Goal: Find specific page/section: Find specific page/section

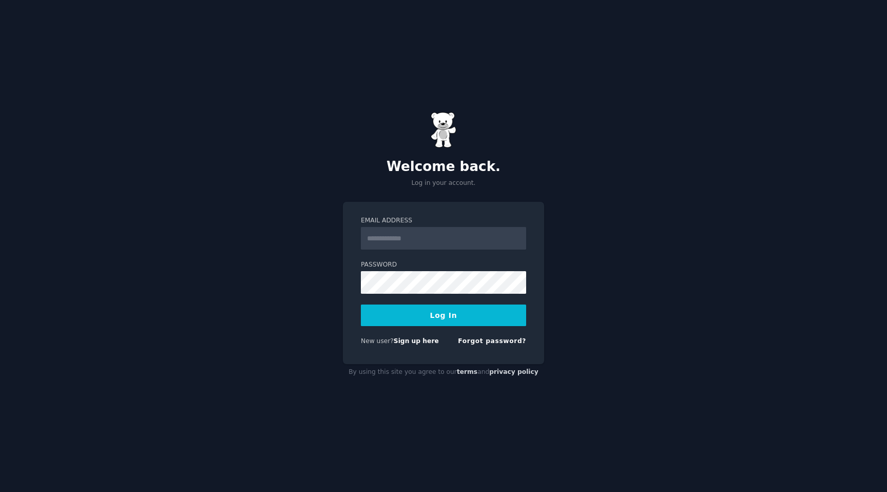
type input "**********"
click at [469, 325] on button "Log In" at bounding box center [443, 315] width 165 height 22
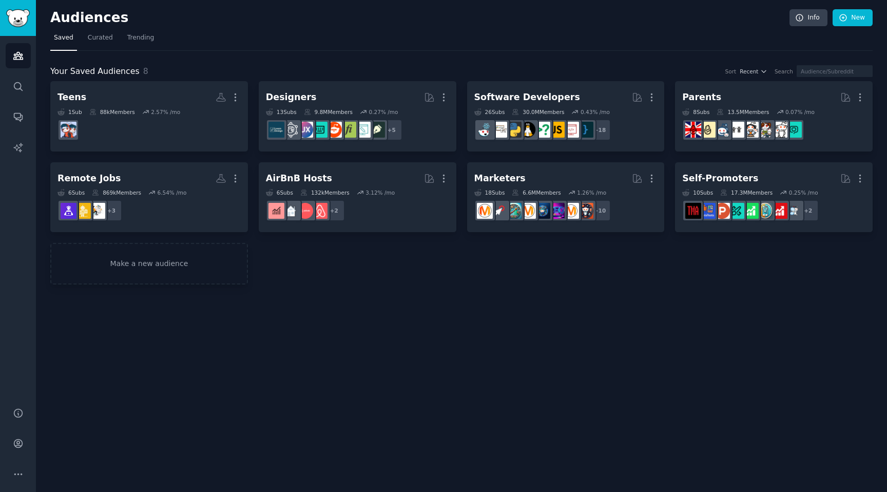
click at [469, 325] on div "Audiences Info New Saved Curated Trending Your Saved Audiences 8 Sort Recent Se…" at bounding box center [461, 246] width 851 height 492
click at [671, 298] on div "Audiences Info New Saved Curated Trending Your Saved Audiences 8 Sort Recent Se…" at bounding box center [461, 246] width 851 height 492
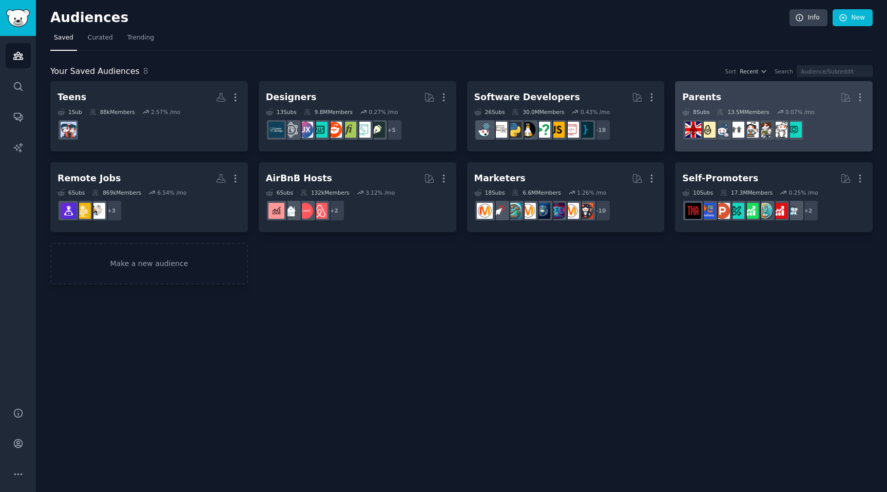
click at [705, 96] on div "Parents" at bounding box center [701, 97] width 39 height 13
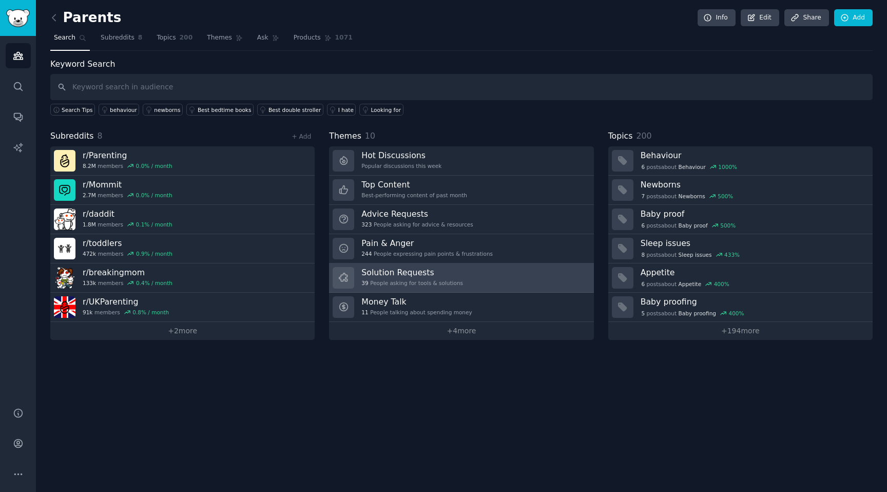
click at [430, 279] on div "39 People asking for tools & solutions" at bounding box center [412, 282] width 102 height 7
